Goal: Information Seeking & Learning: Find specific fact

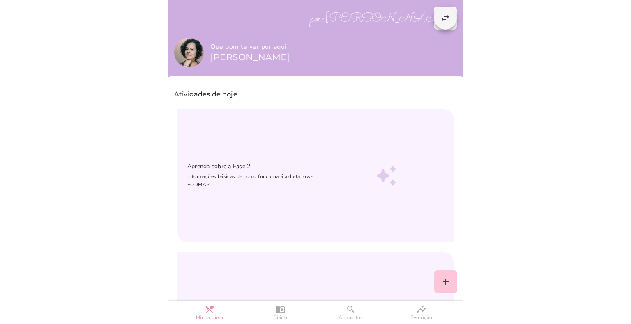
click at [0, 0] on slot "swap_horiz" at bounding box center [0, 0] width 0 height 0
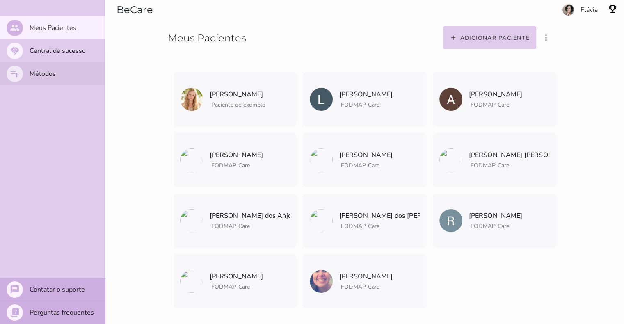
click at [0, 0] on slot "Métodos" at bounding box center [0, 0] width 0 height 0
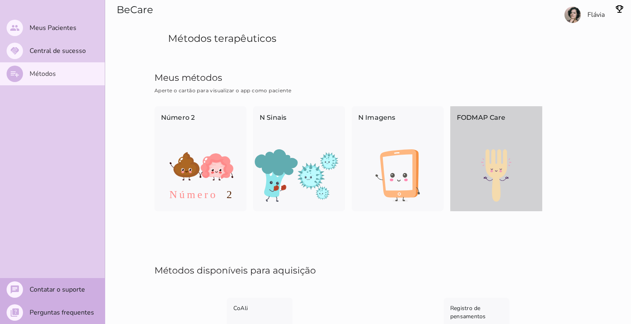
click at [496, 174] on img at bounding box center [496, 175] width 92 height 53
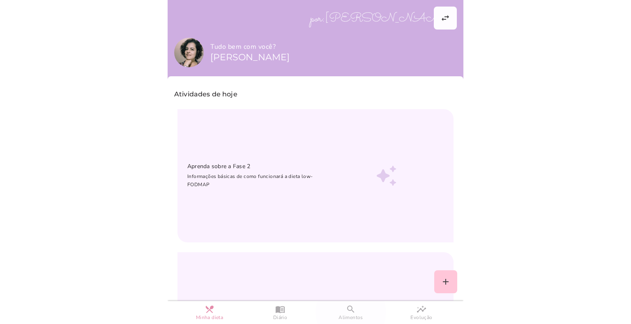
drag, startPoint x: 339, startPoint y: 313, endPoint x: 350, endPoint y: 307, distance: 12.7
click at [340, 313] on link "search Alimentos" at bounding box center [350, 312] width 71 height 23
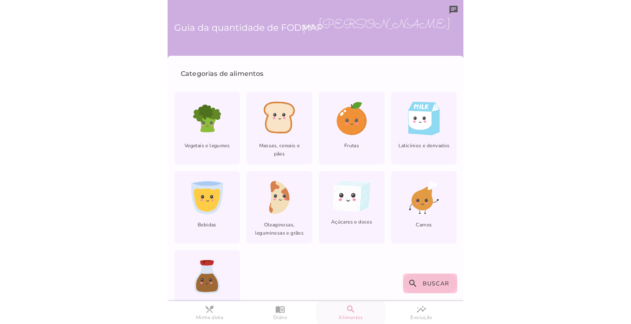
click at [427, 283] on span "Buscar" at bounding box center [435, 284] width 27 height 8
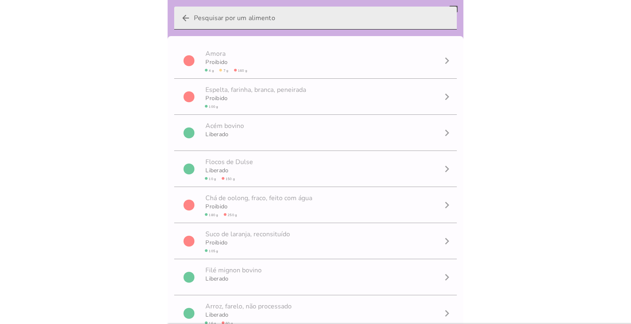
click at [303, 18] on input "arrow_back" at bounding box center [322, 18] width 256 height 23
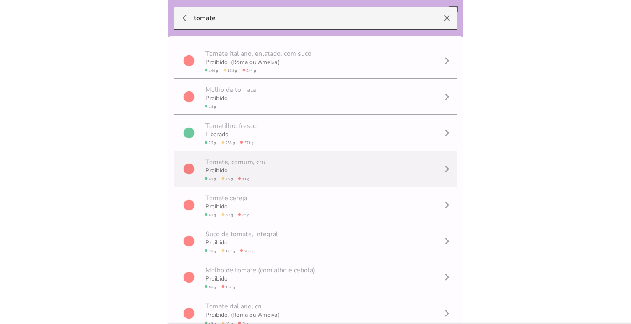
type input "tomate"
type mwc-textfield "tomate"
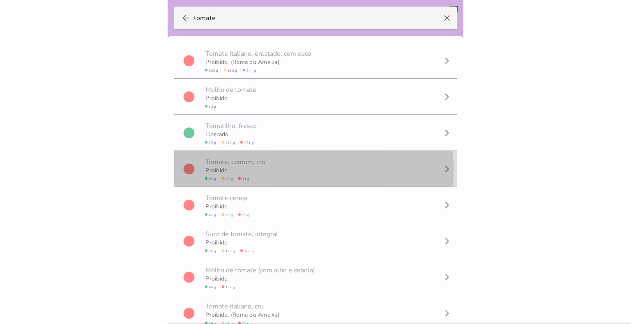
click at [259, 169] on span "T o m a t e , comum, cru" at bounding box center [235, 161] width 63 height 21
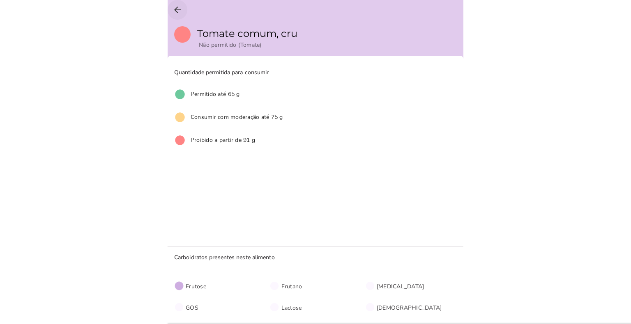
click at [177, 7] on icon "arrow_back" at bounding box center [177, 10] width 10 height 10
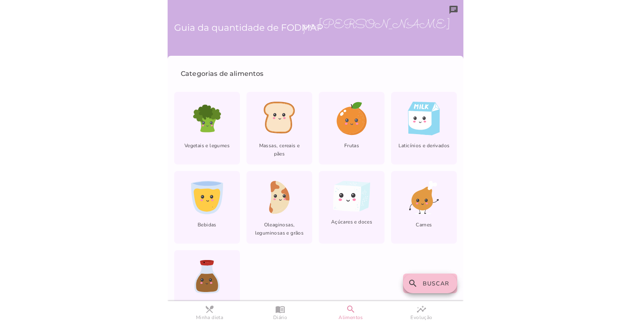
click at [429, 283] on span "Buscar" at bounding box center [435, 284] width 27 height 8
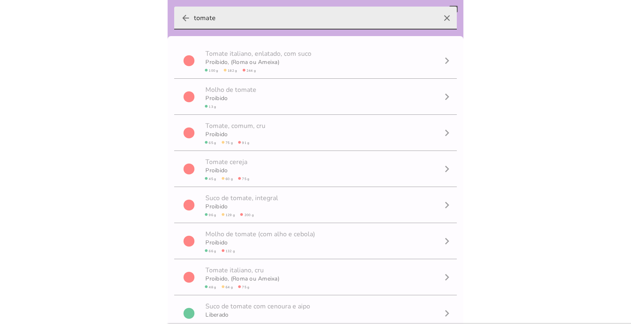
click at [276, 19] on input "tomate" at bounding box center [315, 18] width 243 height 23
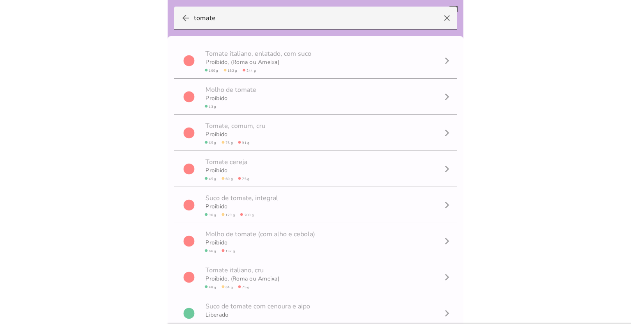
drag, startPoint x: 276, startPoint y: 19, endPoint x: 115, endPoint y: 19, distance: 160.9
click at [115, 19] on body at bounding box center [315, 162] width 631 height 324
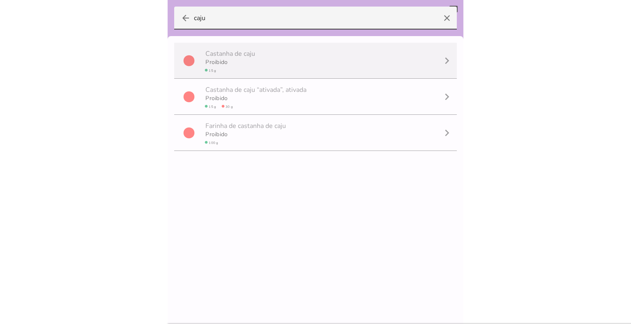
type input "caju"
type mwc-textfield "caju"
click at [261, 62] on mwc-list-item "circle C a s t a n h a d e c a j u Proibido circle 15 g navigate_next" at bounding box center [315, 61] width 282 height 36
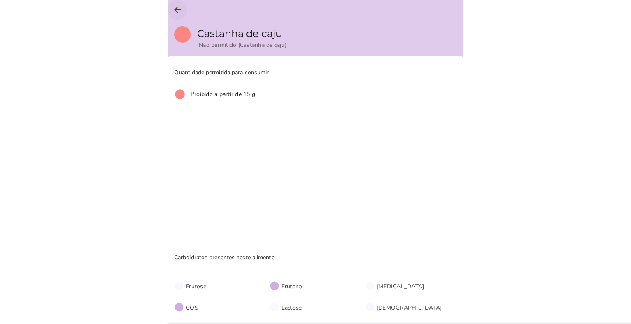
click at [172, 7] on icon "arrow_back" at bounding box center [177, 10] width 10 height 10
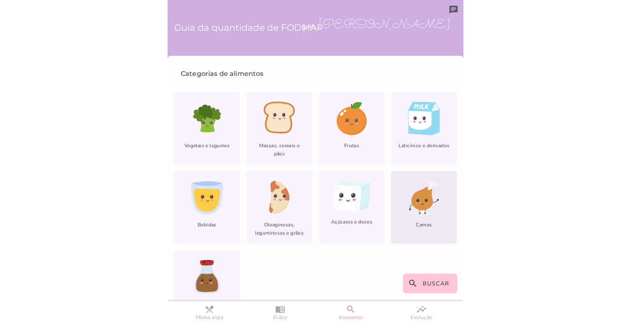
scroll to position [28, 0]
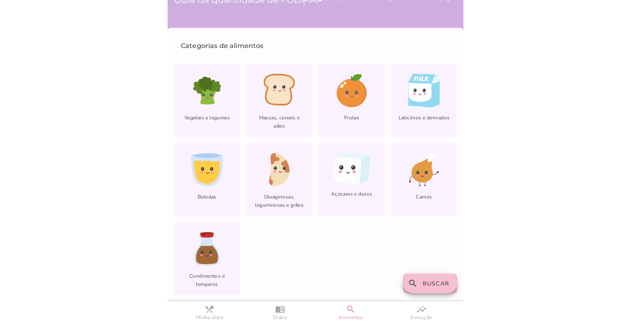
click at [427, 284] on span "Buscar" at bounding box center [435, 284] width 27 height 8
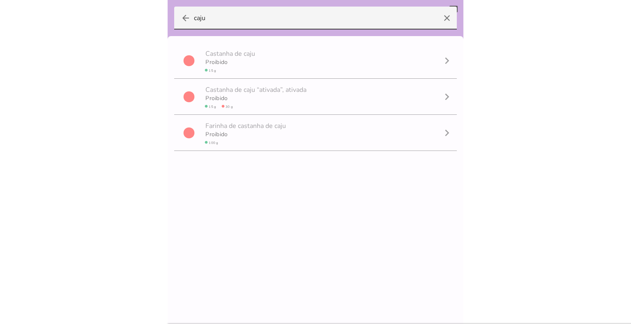
drag, startPoint x: 238, startPoint y: 19, endPoint x: 154, endPoint y: 17, distance: 84.2
click at [154, 17] on body at bounding box center [315, 162] width 631 height 324
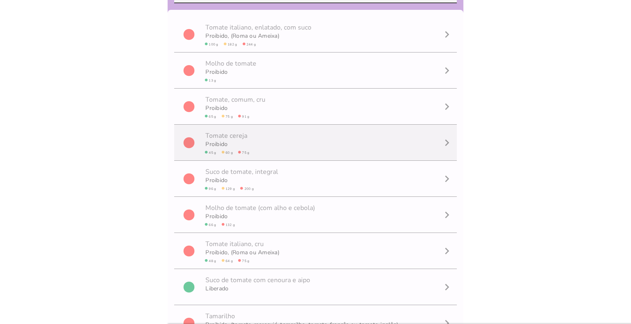
scroll to position [4, 0]
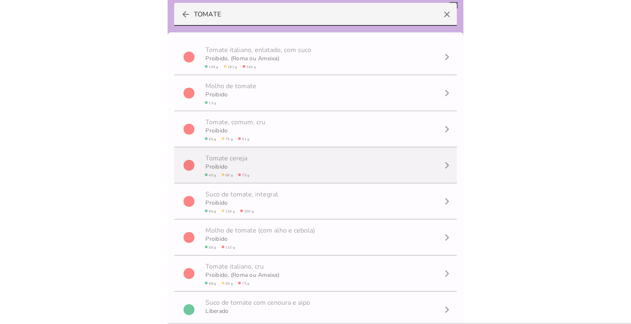
type input "TOMATE"
type mwc-textfield "TOMATE"
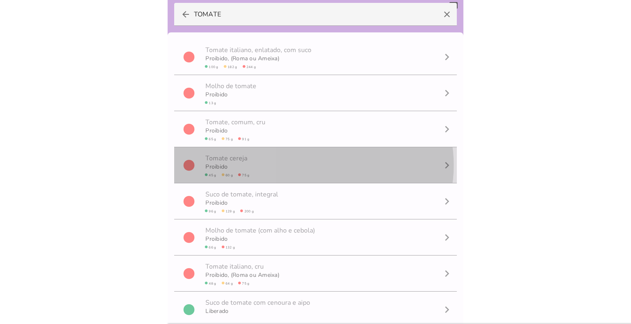
click at [294, 166] on mwc-list-item "circle T o m a t e c e r e j a Proibido circle 45 g circle 60 g circle 75 g nav…" at bounding box center [315, 165] width 282 height 36
